Goal: Task Accomplishment & Management: Manage account settings

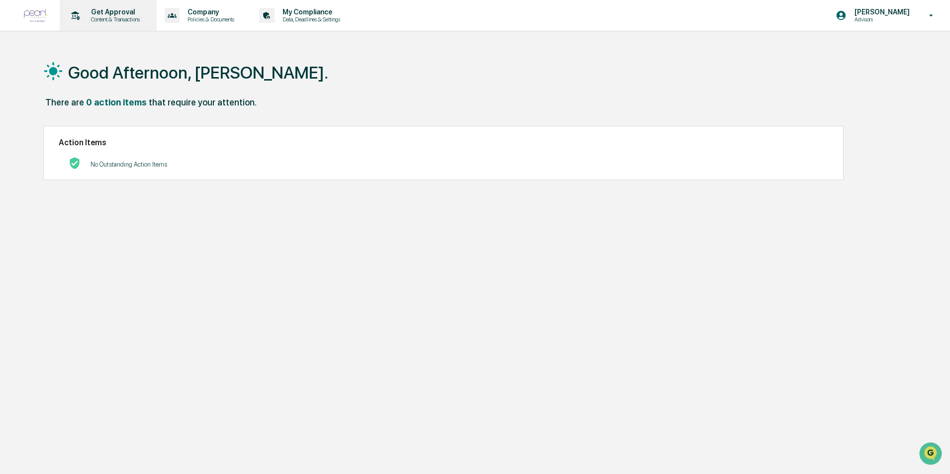
click at [102, 8] on p "Get Approval" at bounding box center [114, 12] width 62 height 8
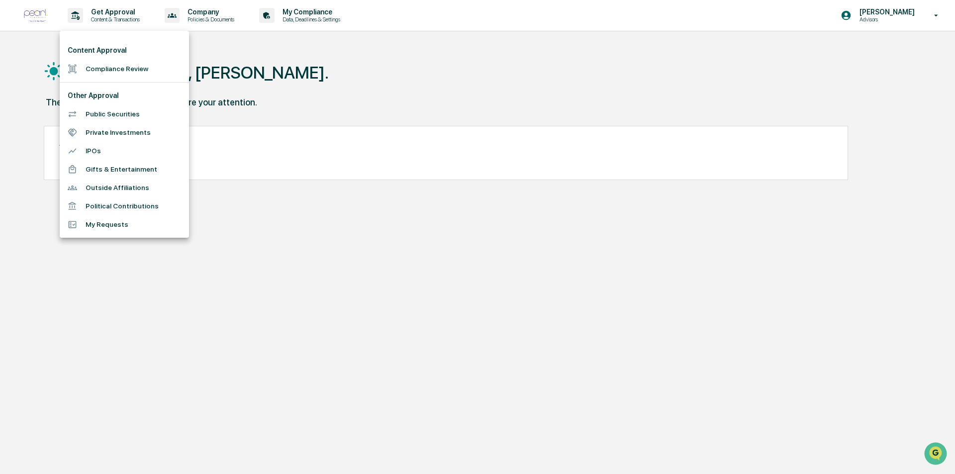
click at [221, 12] on div at bounding box center [477, 237] width 955 height 474
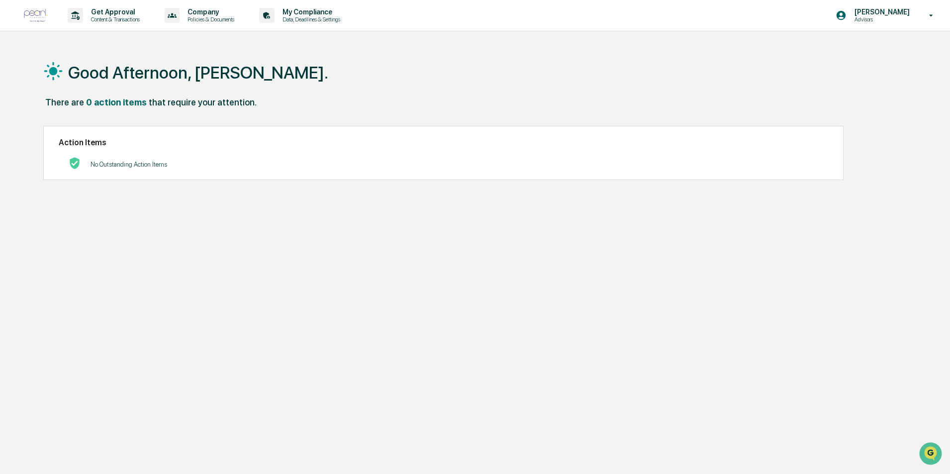
click at [221, 12] on p "Company" at bounding box center [210, 12] width 60 height 8
click at [284, 14] on div at bounding box center [477, 237] width 955 height 474
click at [220, 15] on p "Company" at bounding box center [210, 12] width 60 height 8
click at [208, 64] on li "Approved Content Library" at bounding box center [225, 69] width 129 height 18
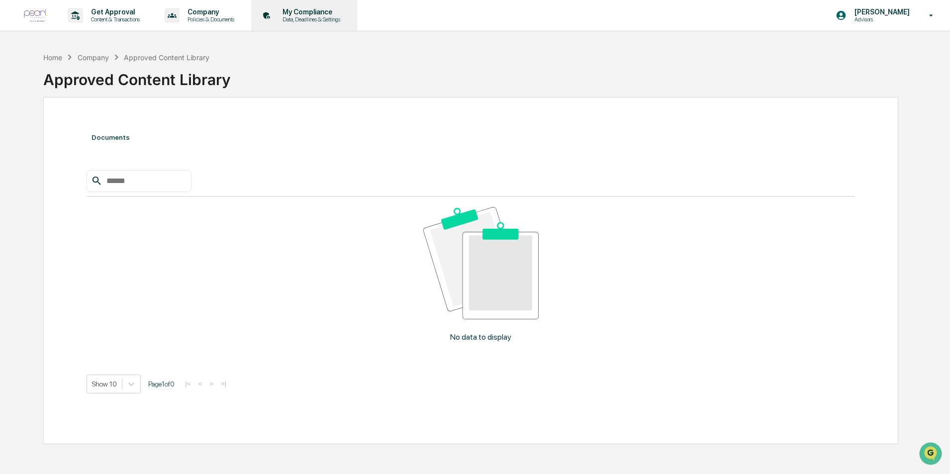
click at [307, 14] on p "My Compliance" at bounding box center [310, 12] width 71 height 8
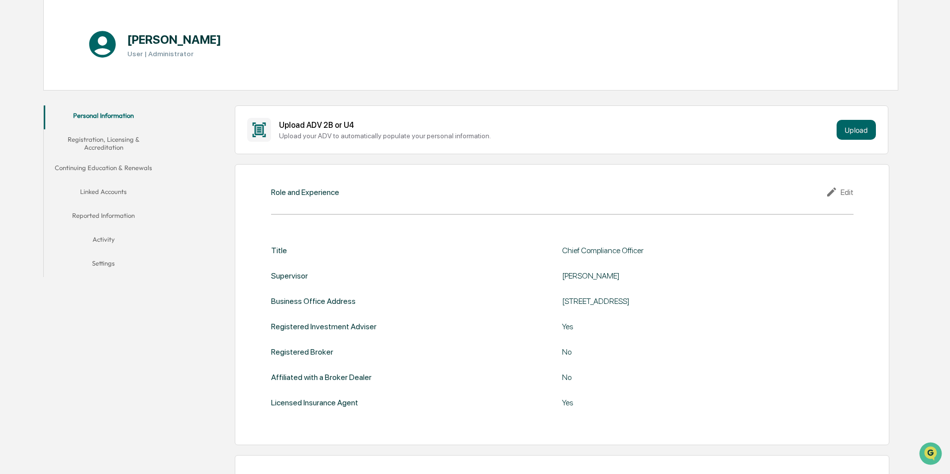
scroll to position [100, 0]
click at [91, 188] on button "Linked Accounts" at bounding box center [103, 193] width 119 height 24
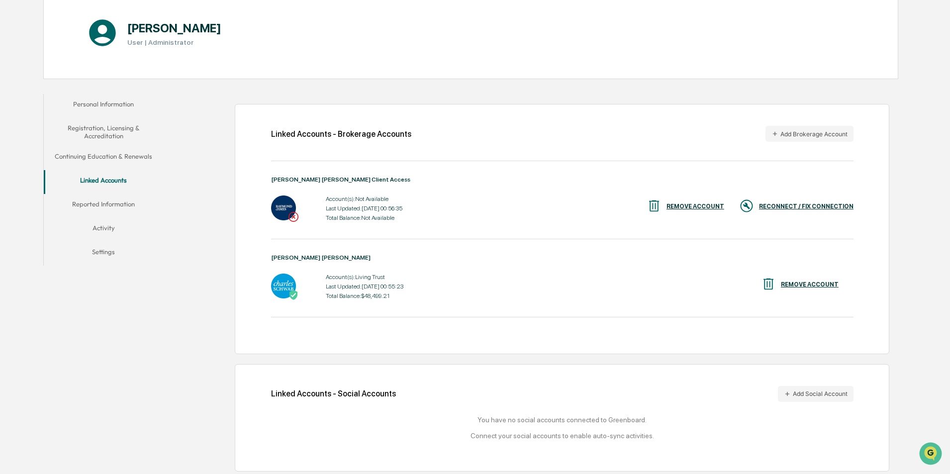
scroll to position [113, 0]
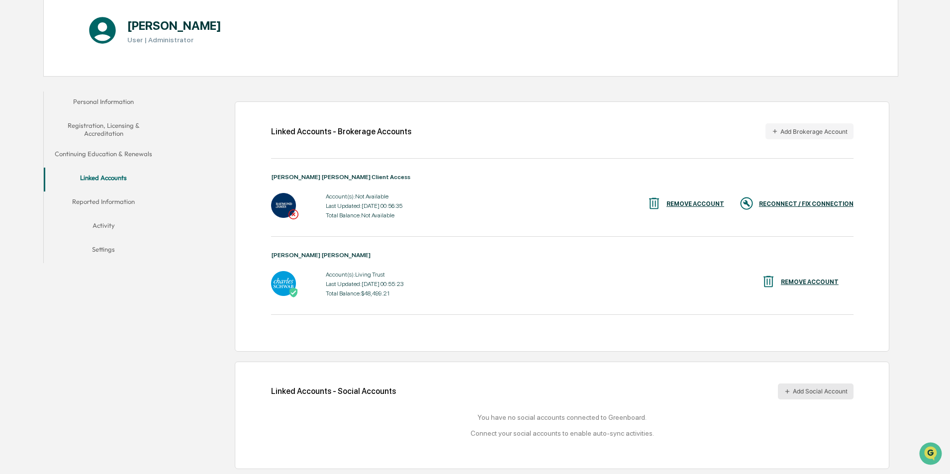
click at [836, 393] on button "Add Social Account" at bounding box center [816, 392] width 76 height 16
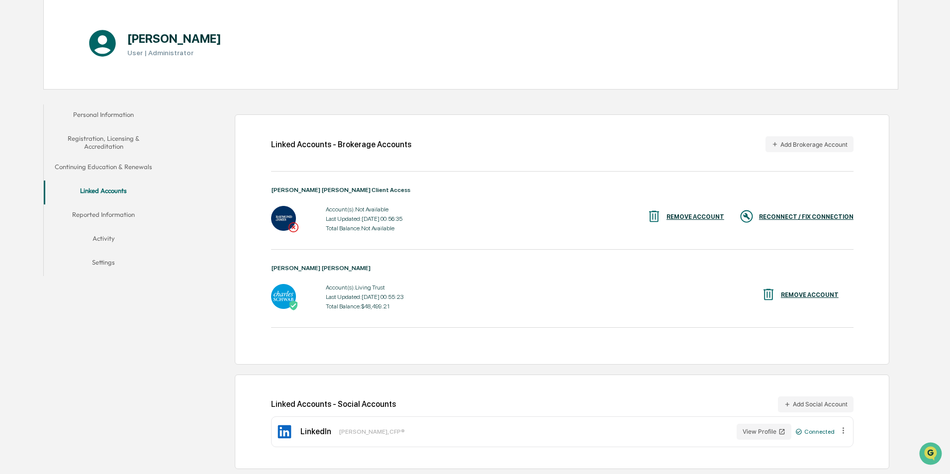
click at [797, 217] on div "RECONNECT / FIX CONNECTION" at bounding box center [806, 216] width 95 height 7
click at [818, 217] on div "RECONNECT / FIX CONNECTION" at bounding box center [806, 216] width 95 height 7
click at [101, 206] on button "Reported Information" at bounding box center [103, 217] width 119 height 24
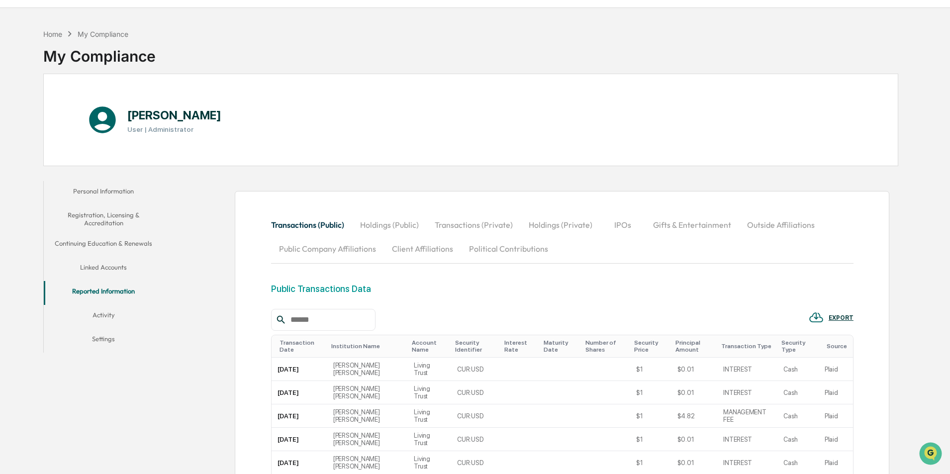
scroll to position [11, 0]
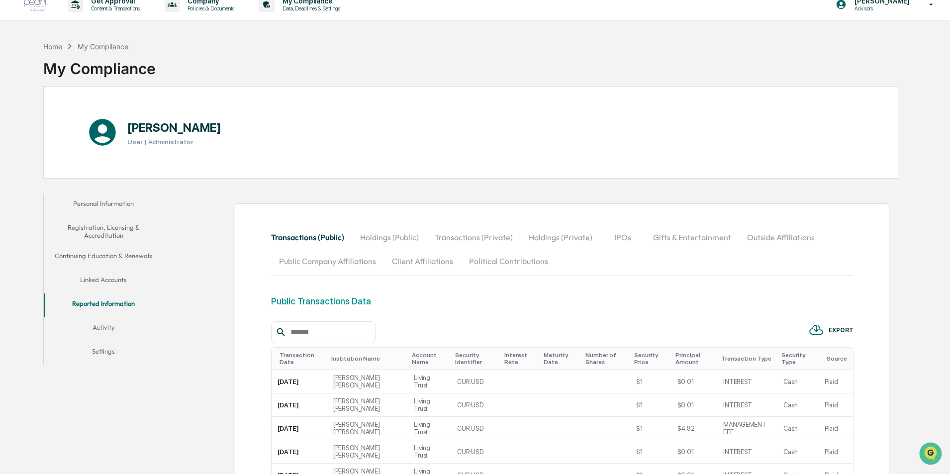
click at [101, 323] on button "Activity" at bounding box center [103, 329] width 119 height 24
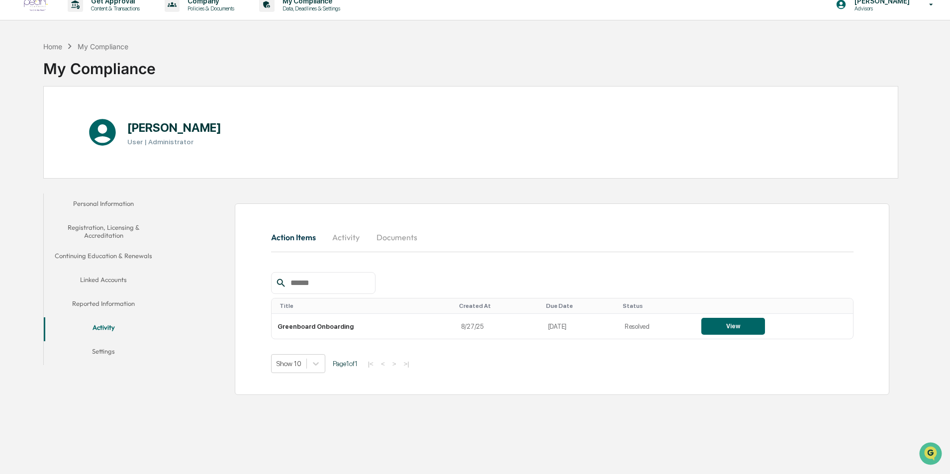
click at [102, 351] on button "Settings" at bounding box center [103, 353] width 119 height 24
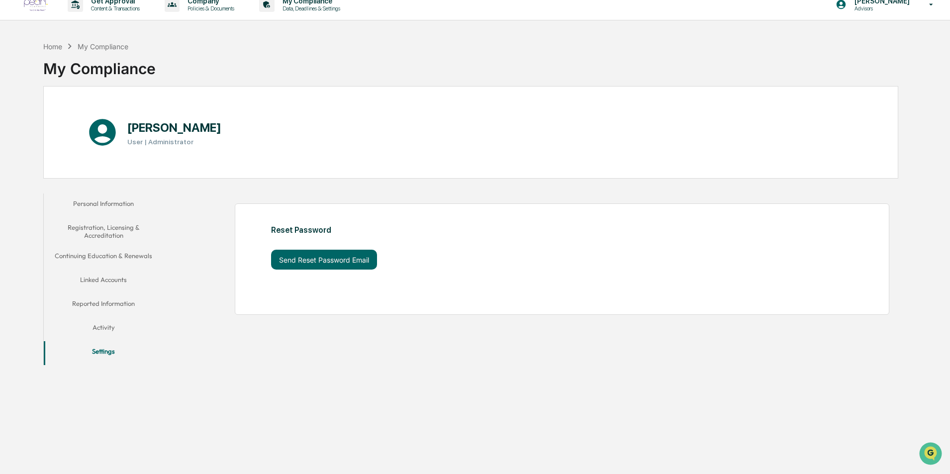
click at [244, 355] on div "Personal Information Registration, Licensing & Accreditation Continuing Educati…" at bounding box center [470, 277] width 855 height 177
click at [107, 200] on button "Personal Information" at bounding box center [103, 206] width 119 height 24
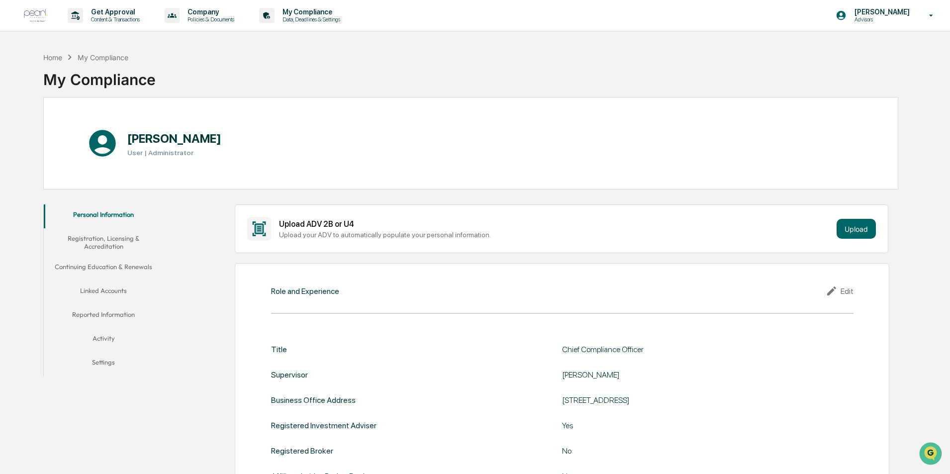
click at [92, 285] on button "Linked Accounts" at bounding box center [103, 293] width 119 height 24
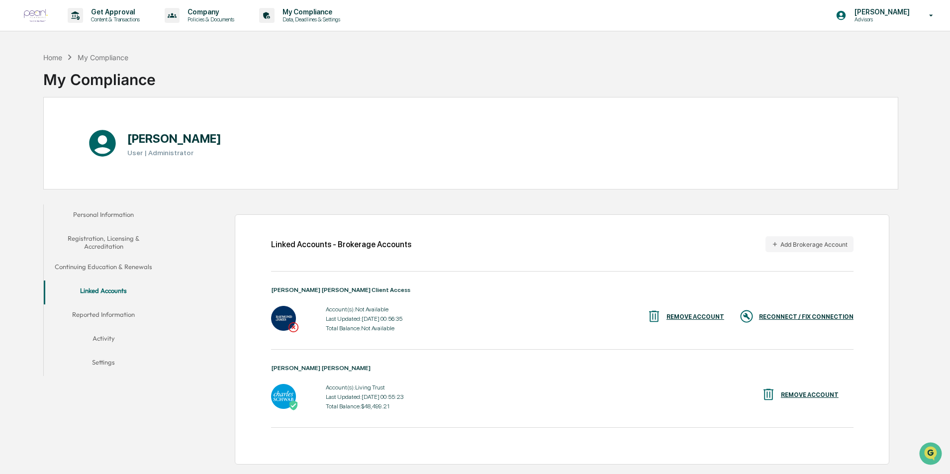
click at [800, 317] on div "RECONNECT / FIX CONNECTION" at bounding box center [806, 316] width 95 height 7
